Goal: Task Accomplishment & Management: Manage account settings

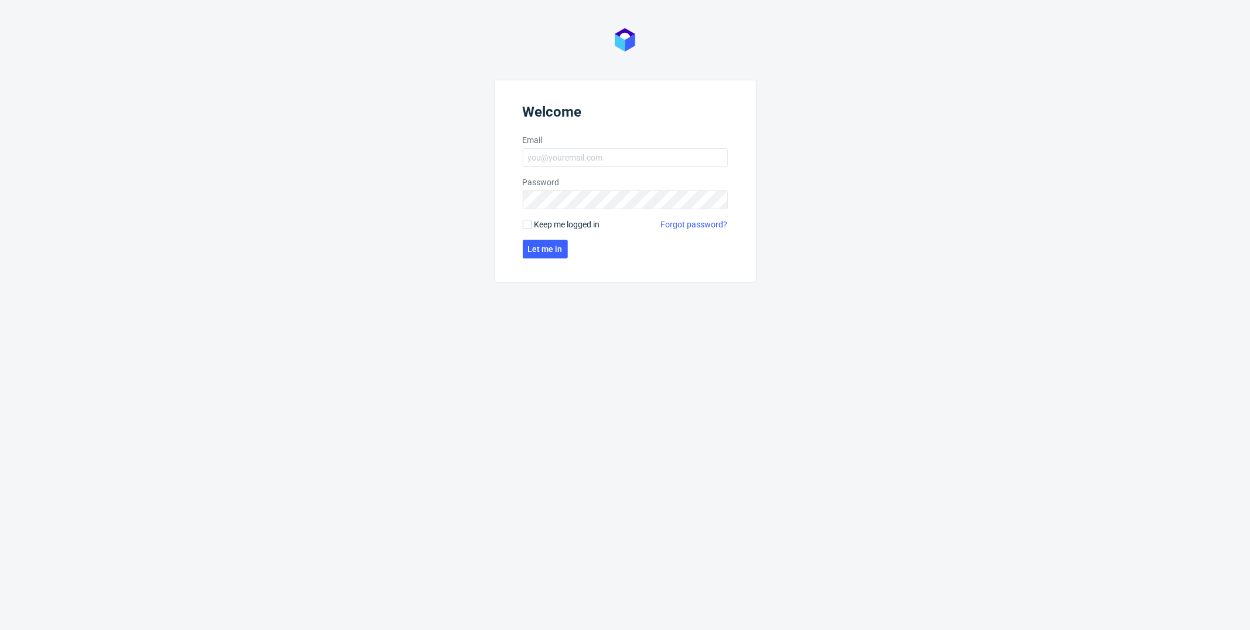
click at [564, 168] on form "Welcome Email Password Keep me logged in Forgot password? Let me in" at bounding box center [625, 181] width 262 height 203
click at [570, 165] on input "Email" at bounding box center [625, 157] width 205 height 19
type input "[PERSON_NAME][EMAIL_ADDRESS][PERSON_NAME][DOMAIN_NAME]"
click at [527, 223] on input "Keep me logged in" at bounding box center [527, 224] width 9 height 9
checkbox input "true"
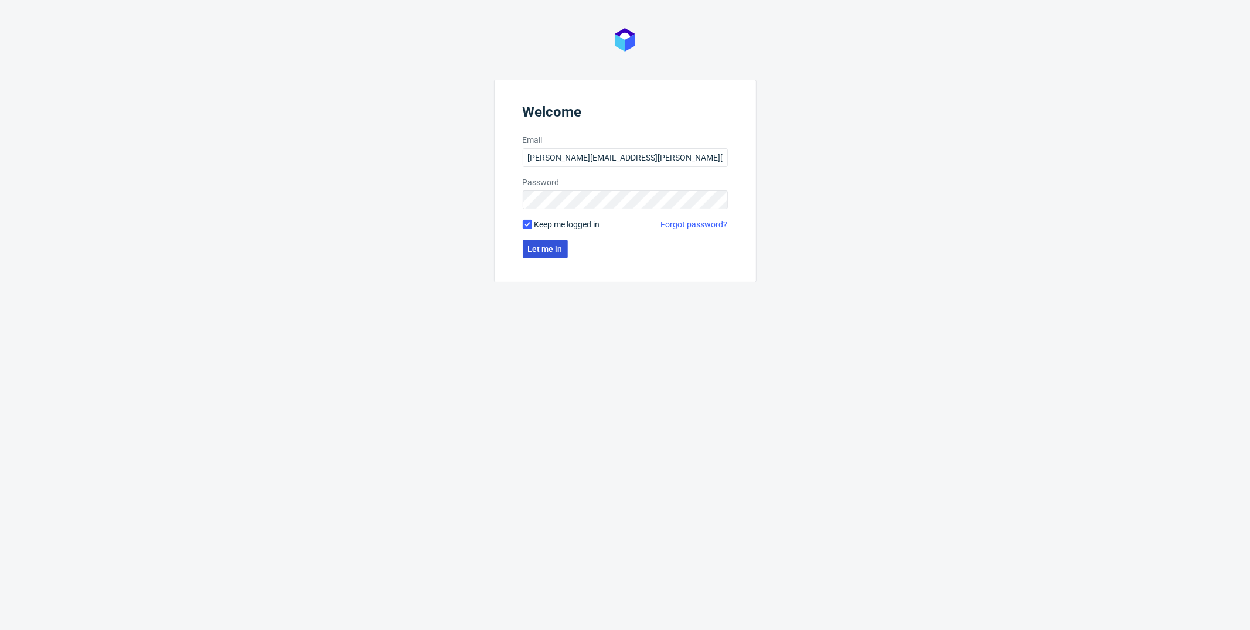
click at [538, 240] on button "Let me in" at bounding box center [545, 249] width 45 height 19
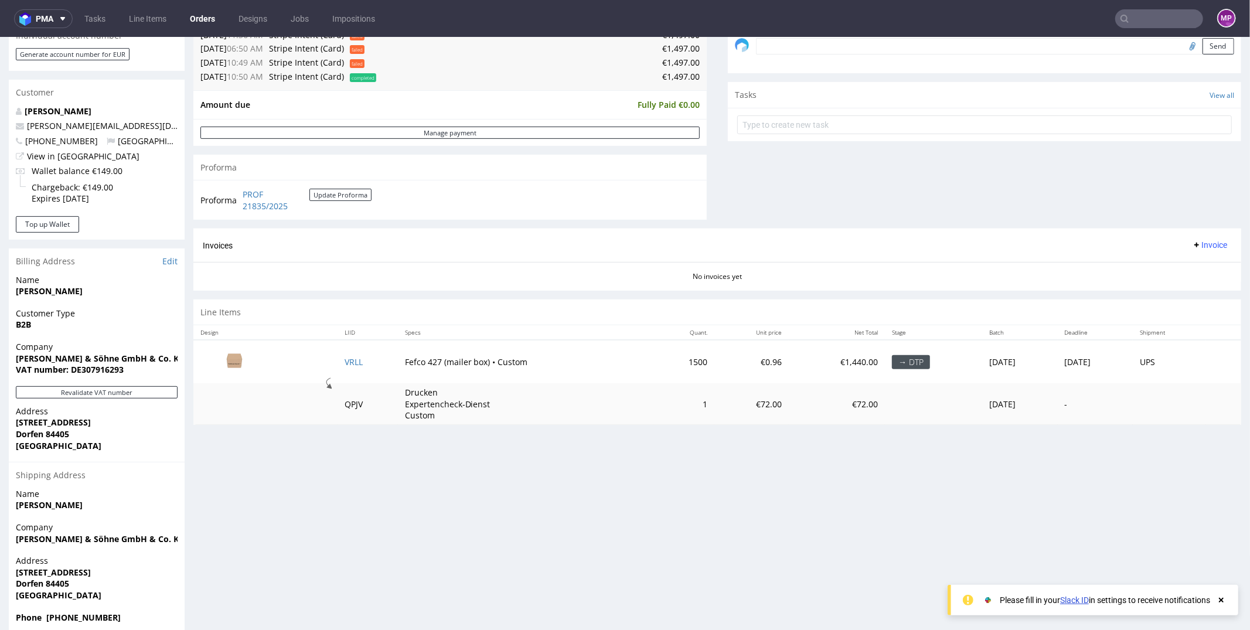
scroll to position [391, 0]
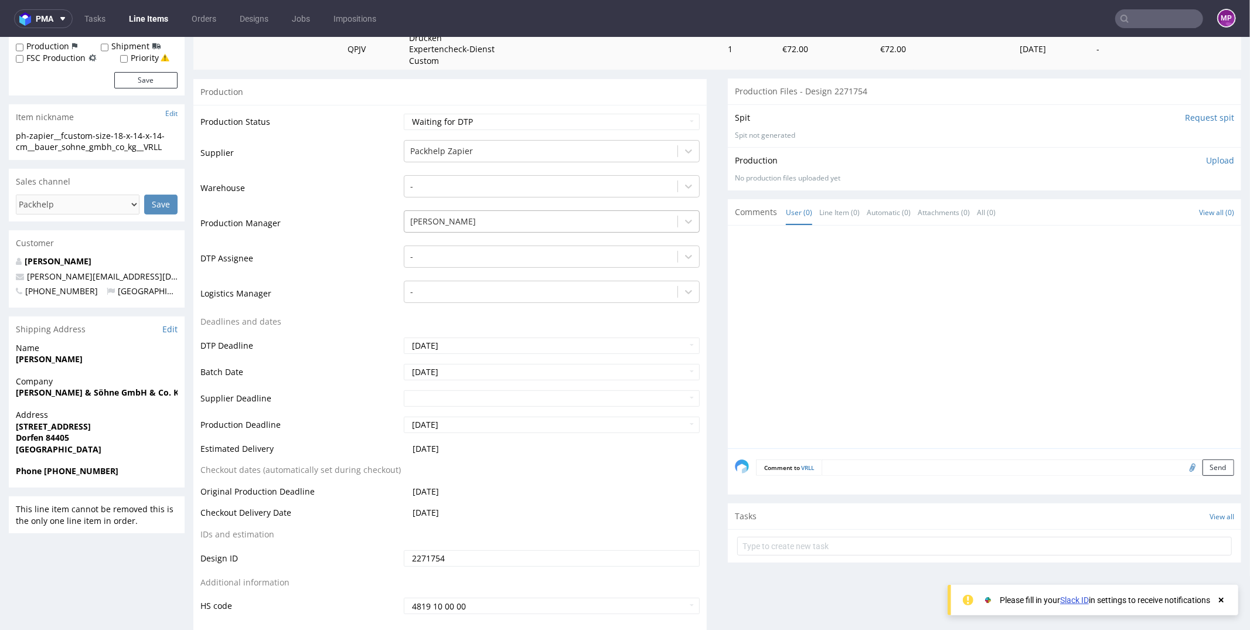
scroll to position [227, 0]
